Goal: Task Accomplishment & Management: Manage account settings

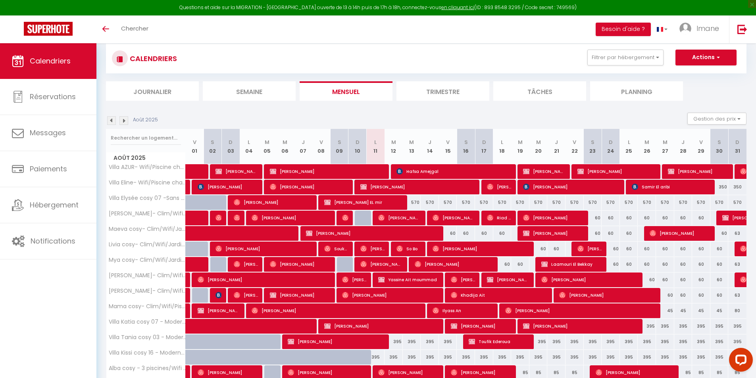
scroll to position [52, 0]
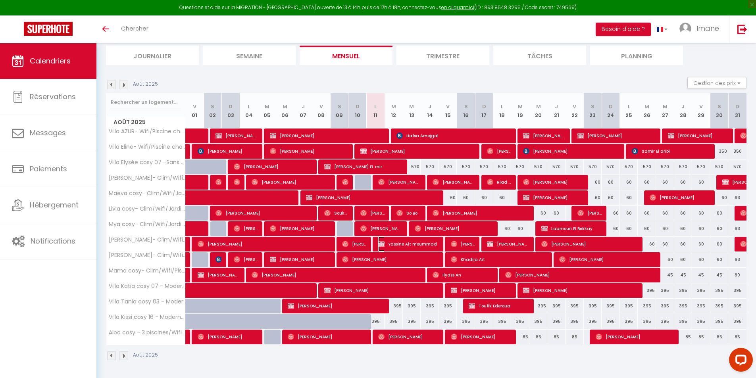
click at [417, 246] on span "Yassine Ait moummad" at bounding box center [408, 243] width 61 height 15
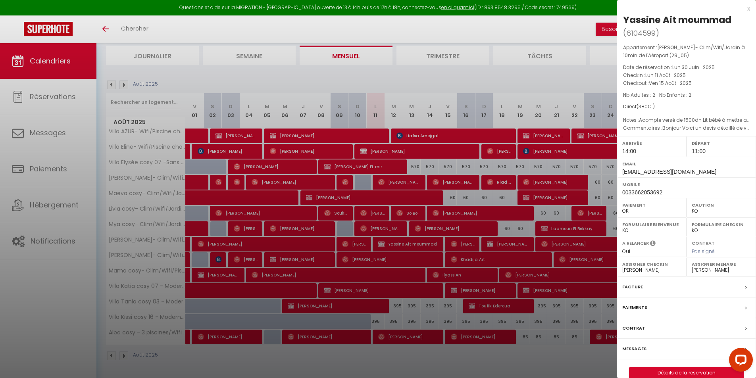
click at [738, 92] on p "Nb Adultes : 2 - Nb Enfants : 2" at bounding box center [686, 95] width 127 height 8
click at [453, 123] on div at bounding box center [378, 189] width 756 height 378
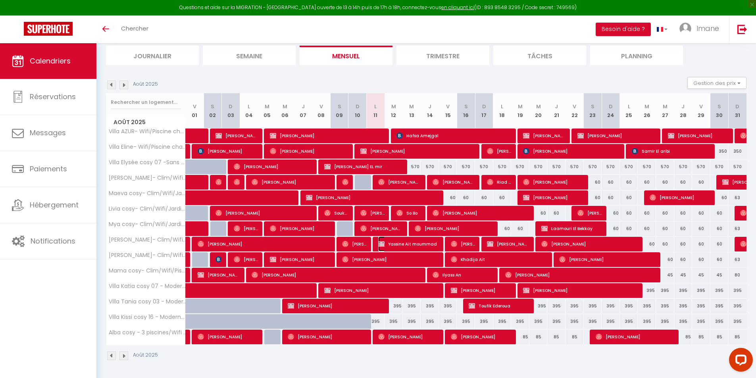
click at [401, 243] on span "Yassine Ait moummad" at bounding box center [408, 243] width 61 height 15
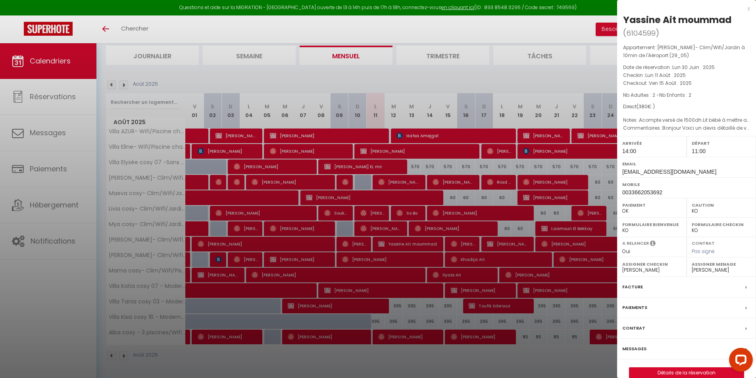
click at [449, 211] on div at bounding box center [378, 189] width 756 height 378
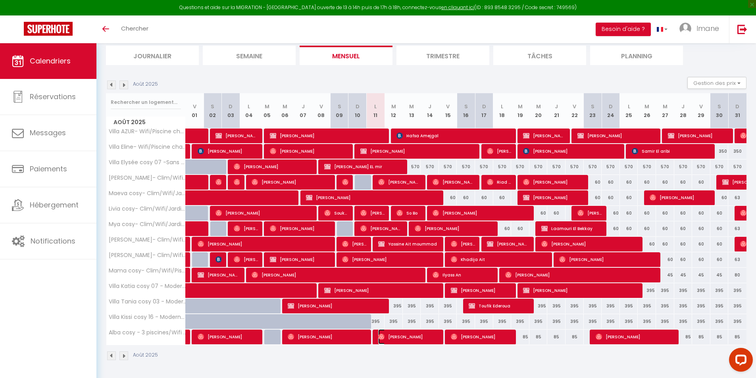
click at [390, 335] on span "[PERSON_NAME]" at bounding box center [408, 336] width 61 height 15
select select "OK"
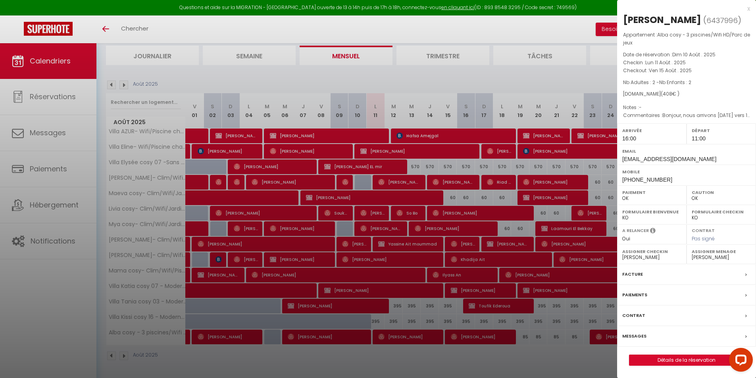
click at [533, 146] on div at bounding box center [378, 189] width 756 height 378
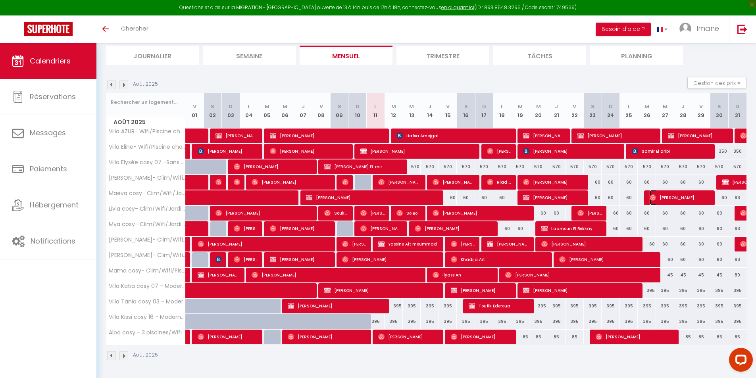
click at [684, 198] on span "[PERSON_NAME]" at bounding box center [679, 197] width 61 height 15
select select "0"
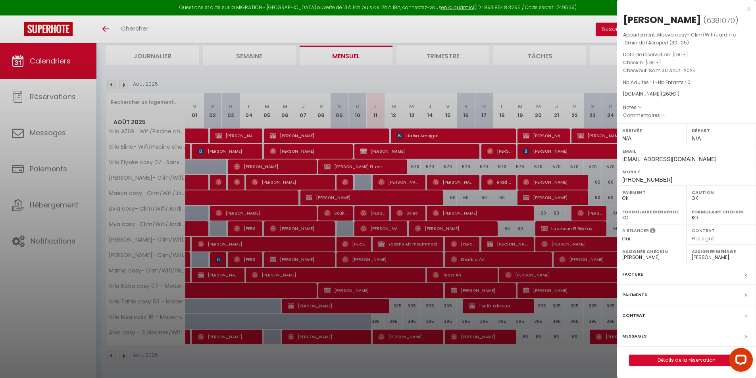
click at [593, 268] on div at bounding box center [378, 189] width 756 height 378
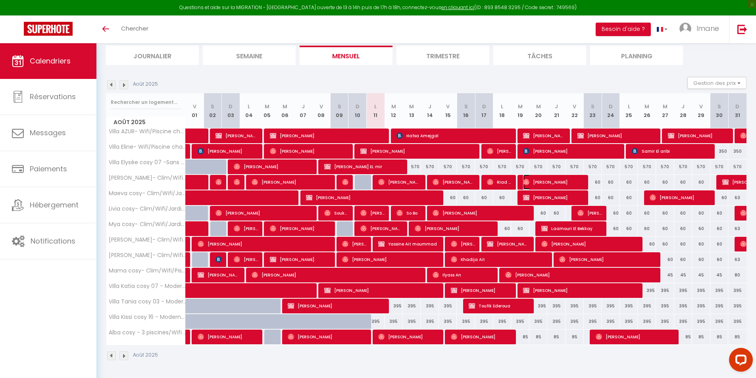
click at [561, 178] on span "[PERSON_NAME]" at bounding box center [553, 182] width 61 height 15
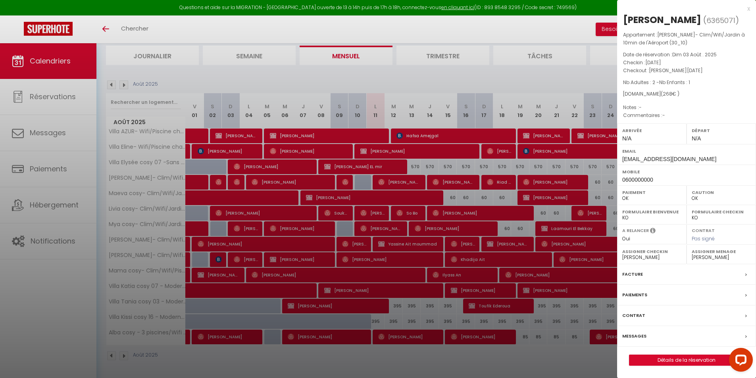
click at [525, 179] on div at bounding box center [378, 189] width 756 height 378
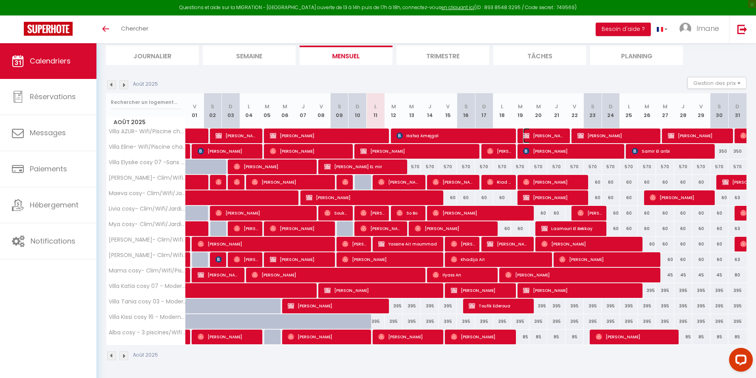
click at [548, 133] on span "[PERSON_NAME]" at bounding box center [544, 135] width 42 height 15
select select "KO"
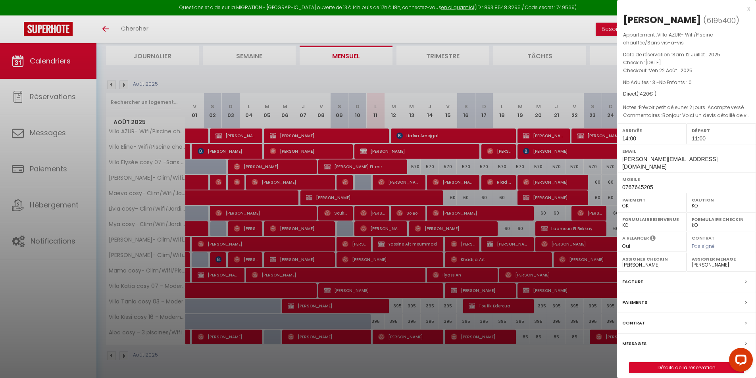
click at [555, 161] on div at bounding box center [378, 189] width 756 height 378
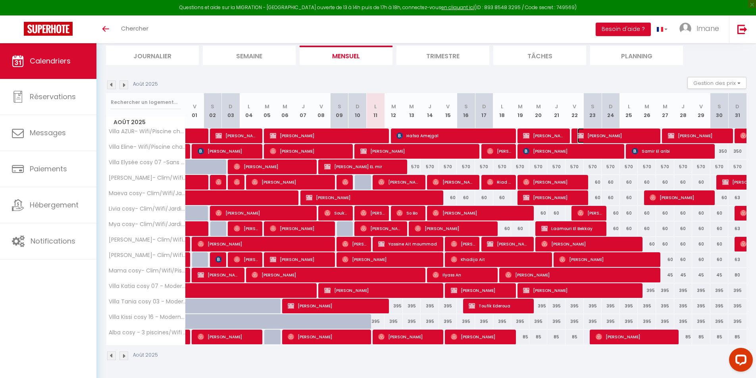
click at [596, 134] on span "[PERSON_NAME]" at bounding box center [616, 135] width 79 height 15
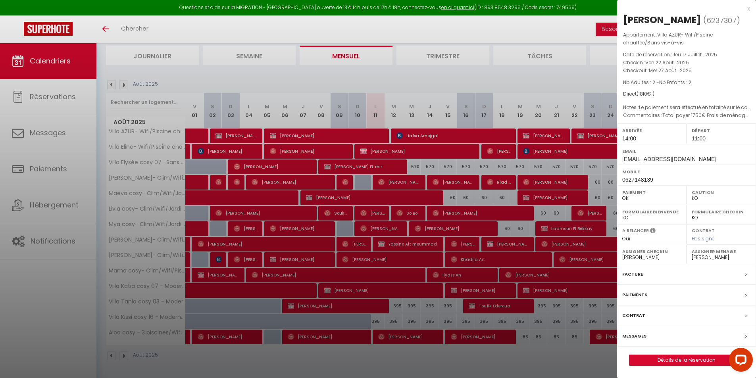
click at [552, 203] on div at bounding box center [378, 189] width 756 height 378
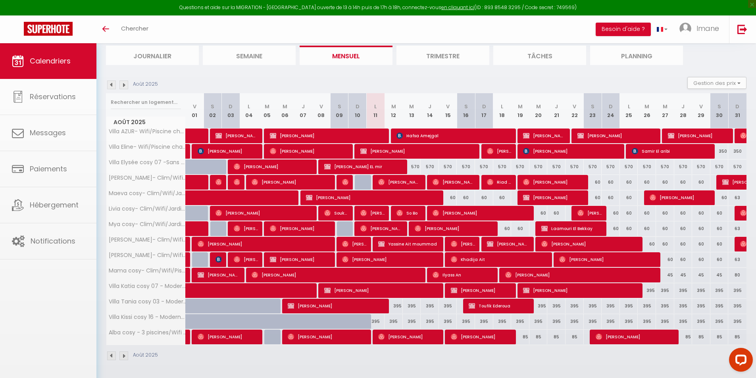
click at [542, 133] on body "Questions et aide sur la MIGRATION - [GEOGRAPHIC_DATA] ouverte de 13 à 14h puis…" at bounding box center [378, 184] width 756 height 387
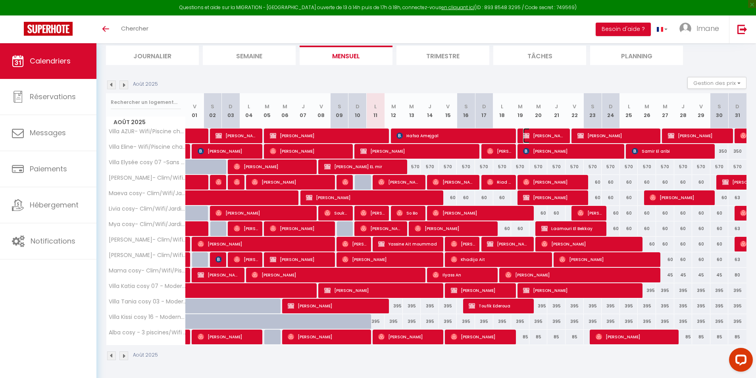
click at [546, 134] on span "[PERSON_NAME]" at bounding box center [544, 135] width 42 height 15
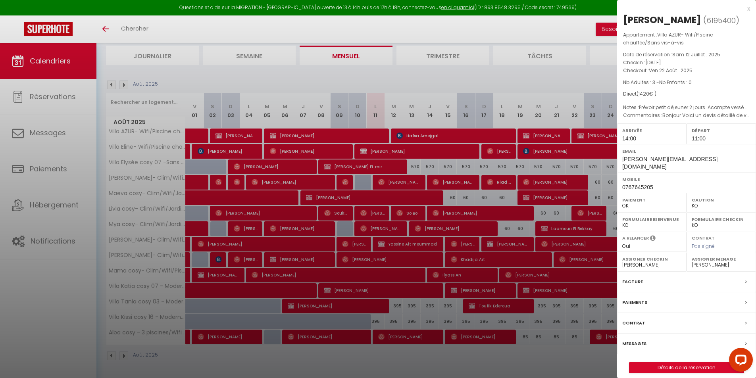
click at [532, 156] on div at bounding box center [378, 189] width 756 height 378
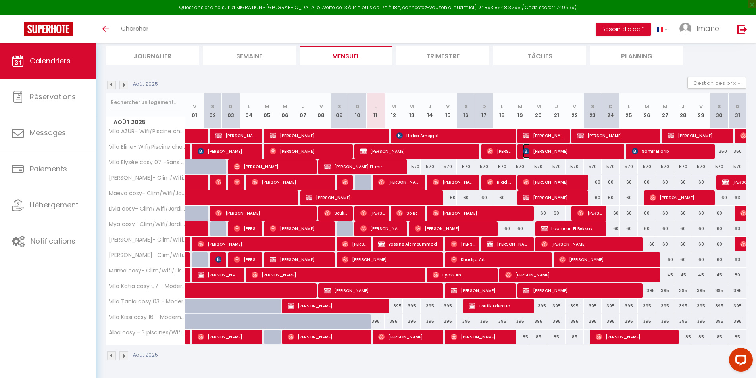
click at [599, 151] on span "[PERSON_NAME]" at bounding box center [571, 151] width 97 height 15
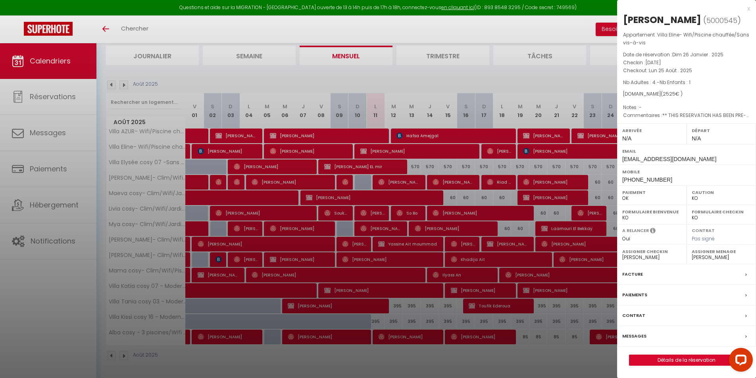
click at [592, 107] on div at bounding box center [378, 189] width 756 height 378
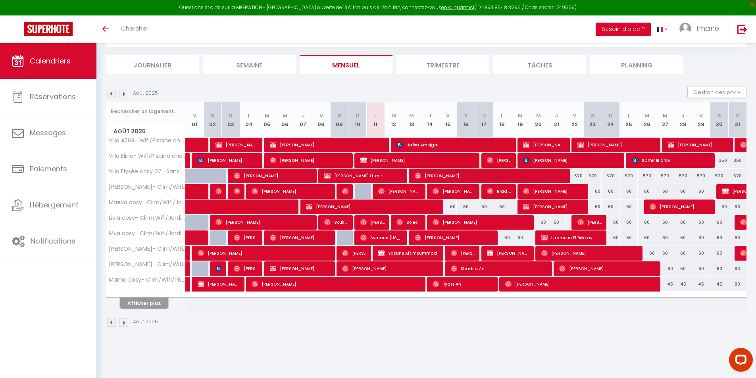
click at [158, 298] on button "Afficher plus" at bounding box center [144, 303] width 48 height 11
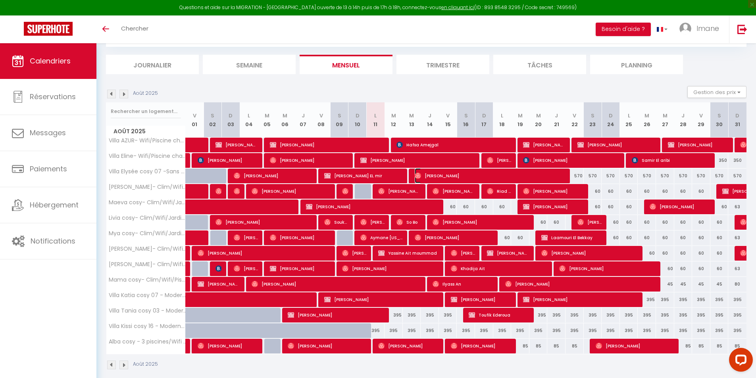
click at [454, 176] on span "Léopold Vo" at bounding box center [491, 175] width 152 height 15
select select "OK"
select select "0"
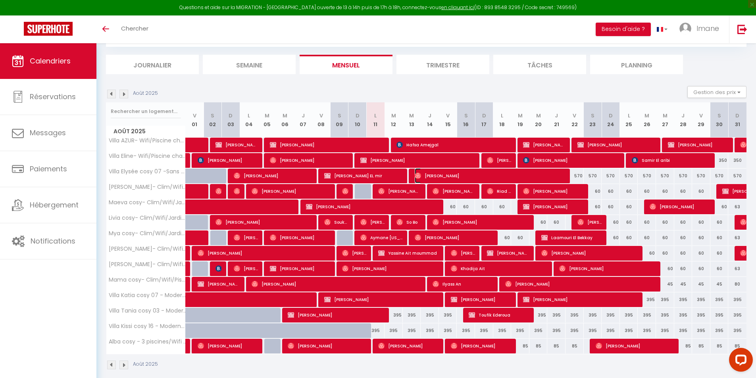
select select "1"
select select
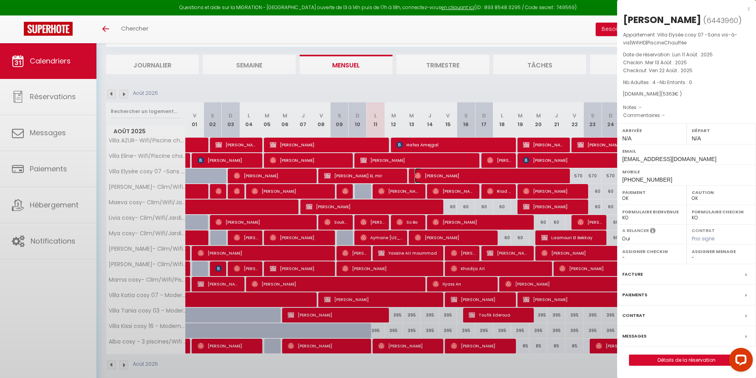
select select "34495"
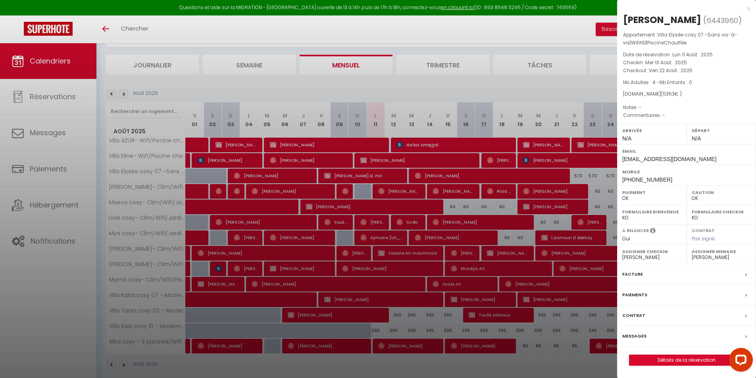
click at [528, 177] on div at bounding box center [378, 189] width 756 height 378
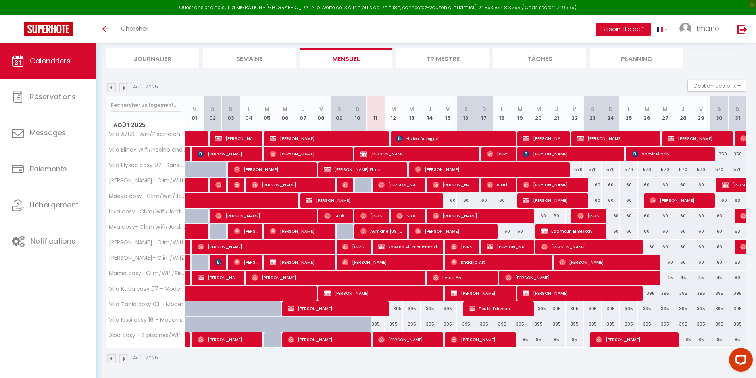
scroll to position [52, 0]
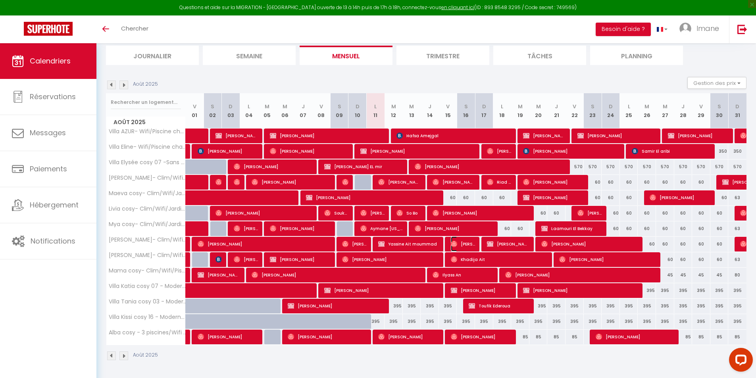
click at [458, 246] on span "[PERSON_NAME]" at bounding box center [463, 243] width 24 height 15
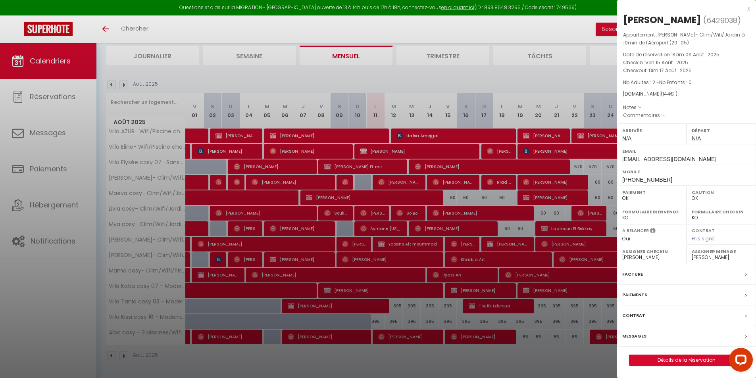
click at [488, 163] on div at bounding box center [378, 189] width 756 height 378
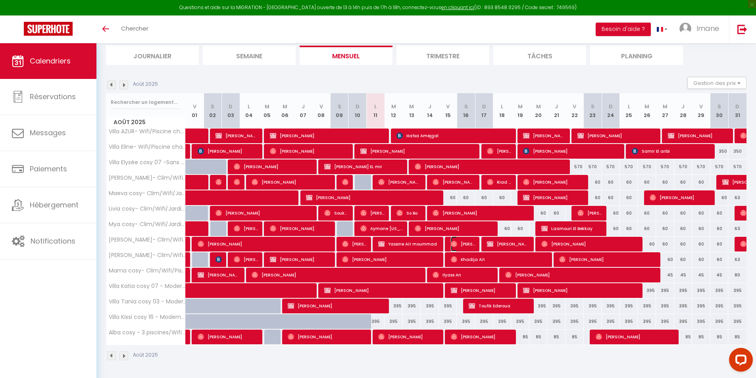
click at [467, 246] on span "[PERSON_NAME]" at bounding box center [463, 243] width 24 height 15
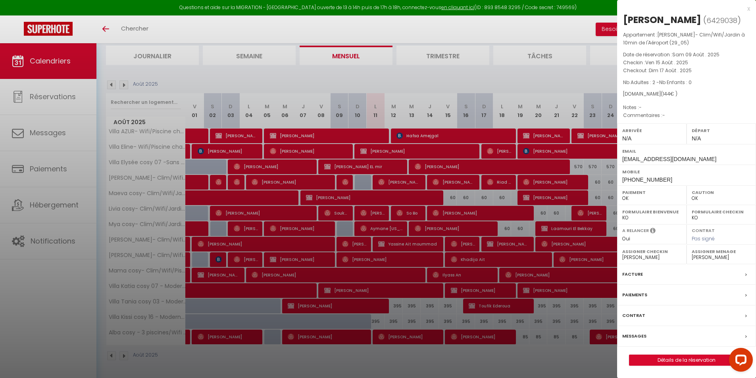
click at [487, 201] on div at bounding box center [378, 189] width 756 height 378
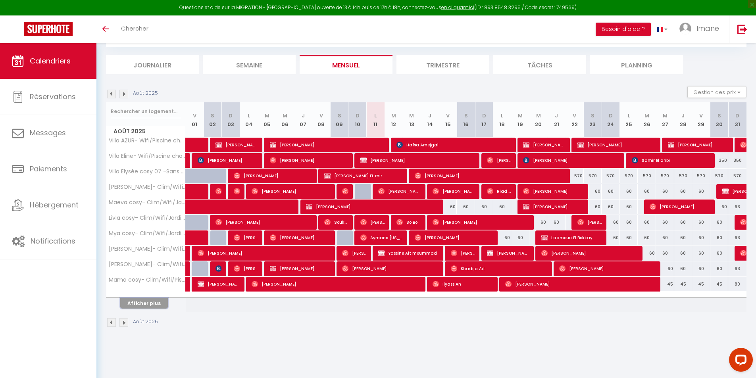
click at [148, 305] on button "Afficher plus" at bounding box center [144, 303] width 48 height 11
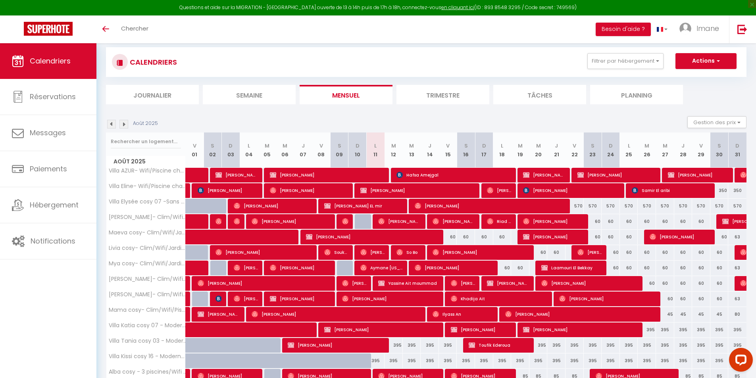
scroll to position [52, 0]
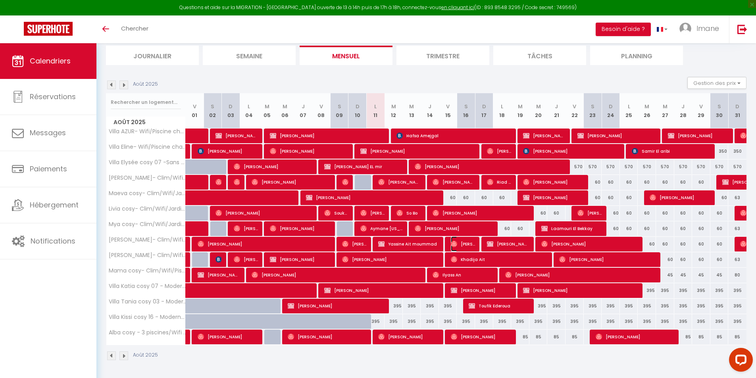
click at [470, 241] on span "[PERSON_NAME]" at bounding box center [463, 243] width 24 height 15
select select "OK"
select select "0"
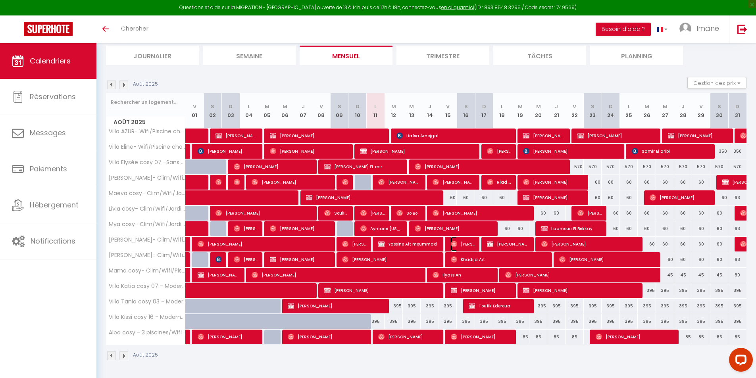
select select "1"
select select
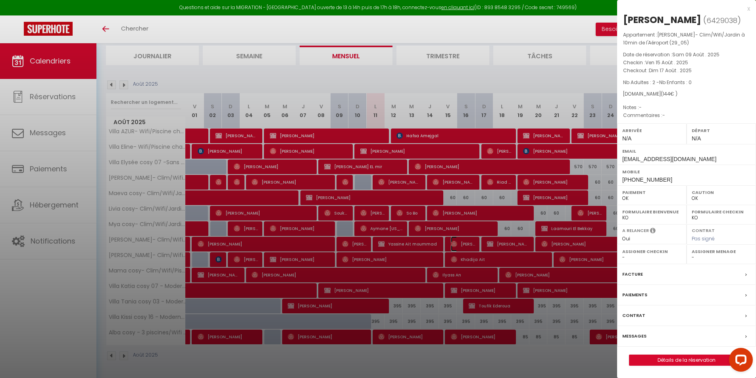
select select "34495"
click at [466, 251] on div at bounding box center [378, 189] width 756 height 378
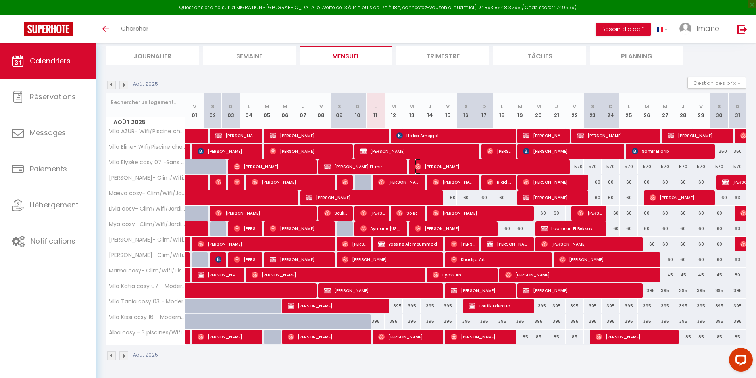
click at [419, 168] on img at bounding box center [418, 166] width 6 height 6
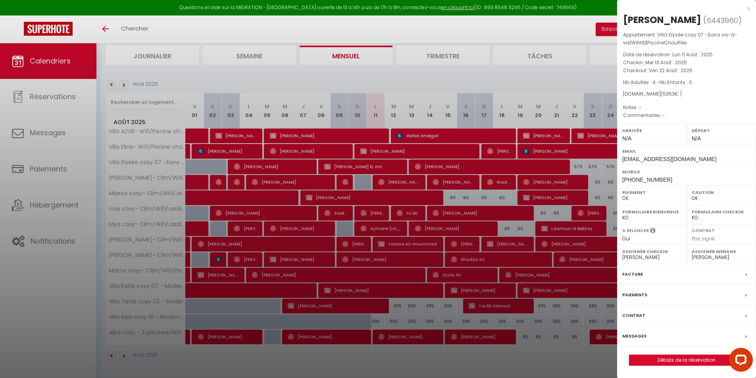
click at [419, 168] on div at bounding box center [378, 189] width 756 height 378
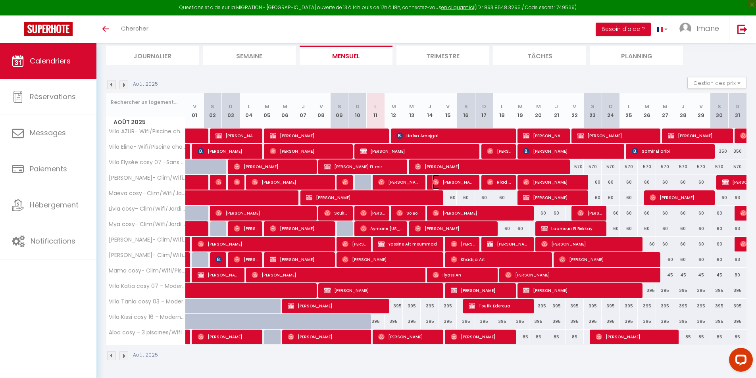
click at [437, 182] on img at bounding box center [435, 182] width 6 height 6
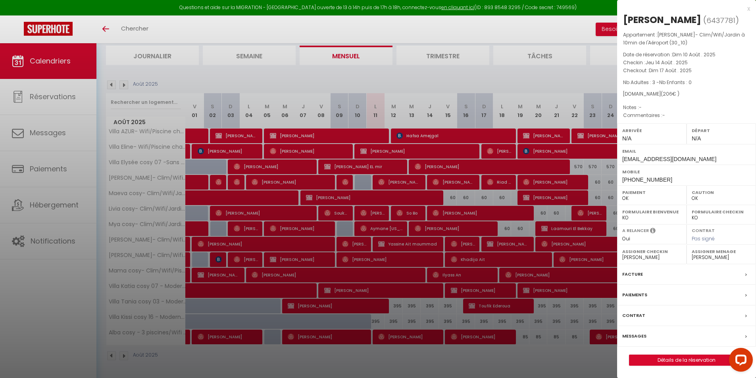
drag, startPoint x: 437, startPoint y: 177, endPoint x: 329, endPoint y: 0, distance: 207.3
click at [437, 177] on div at bounding box center [378, 189] width 756 height 378
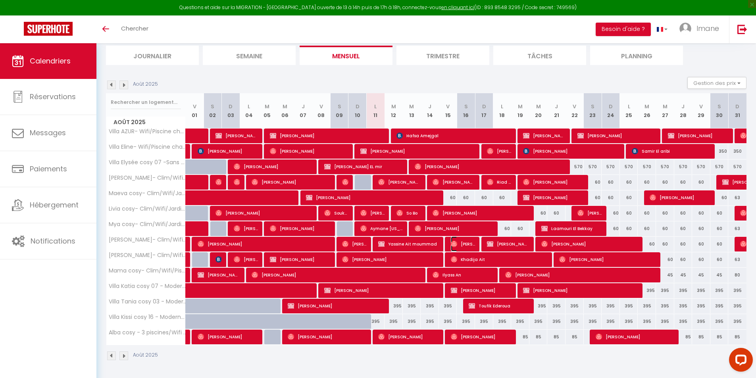
click at [470, 242] on span "[PERSON_NAME]" at bounding box center [463, 243] width 24 height 15
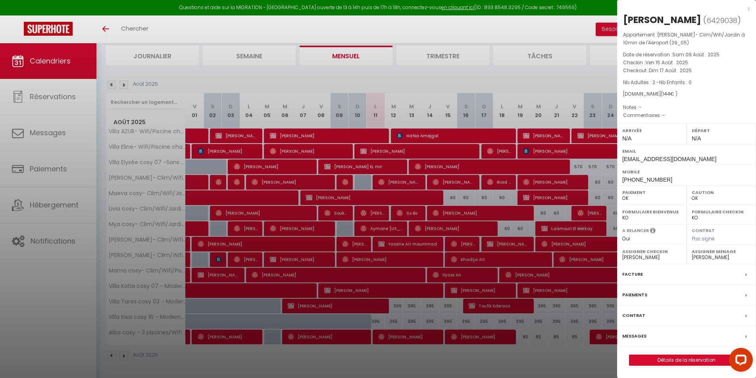
click at [469, 240] on div at bounding box center [378, 189] width 756 height 378
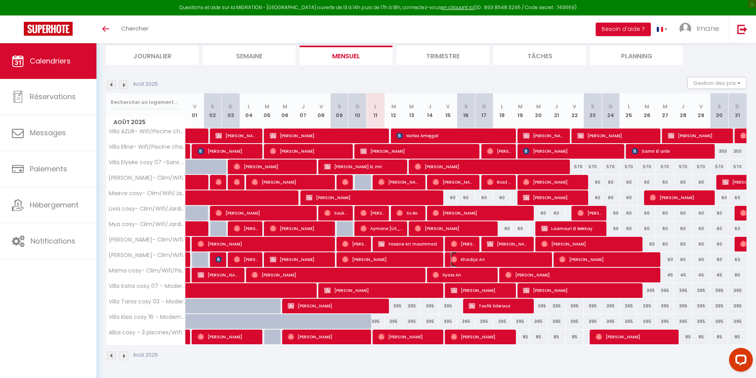
click at [468, 259] on span "Khadija Ait" at bounding box center [499, 259] width 97 height 15
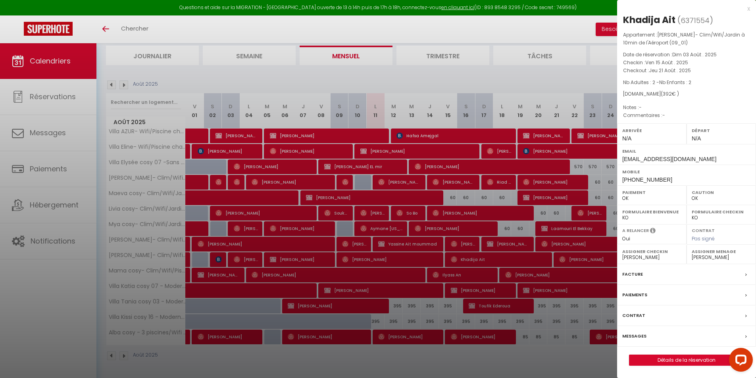
drag, startPoint x: 442, startPoint y: 203, endPoint x: 246, endPoint y: 4, distance: 278.6
click at [437, 196] on div at bounding box center [378, 189] width 756 height 378
